Goal: Find specific page/section: Find specific page/section

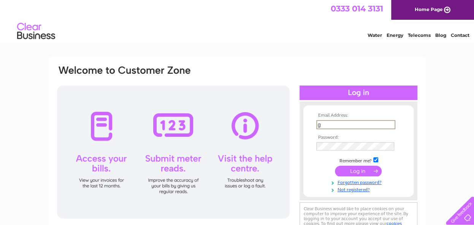
type input "graham@graham-dawson-bodyshop.co.uk"
click at [358, 169] on input "submit" at bounding box center [358, 171] width 47 height 11
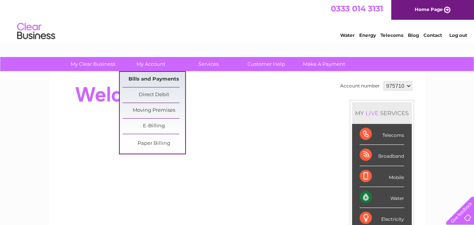
click at [147, 77] on link "Bills and Payments" at bounding box center [153, 79] width 63 height 15
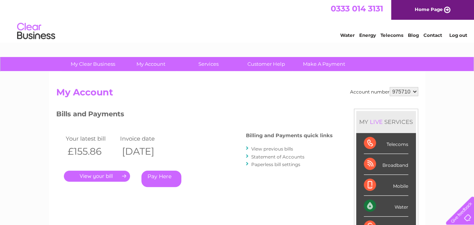
click at [101, 174] on link "." at bounding box center [97, 176] width 66 height 11
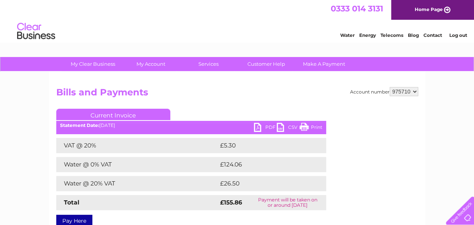
click at [267, 128] on link "PDF" at bounding box center [265, 128] width 23 height 11
